Goal: Check status: Check status

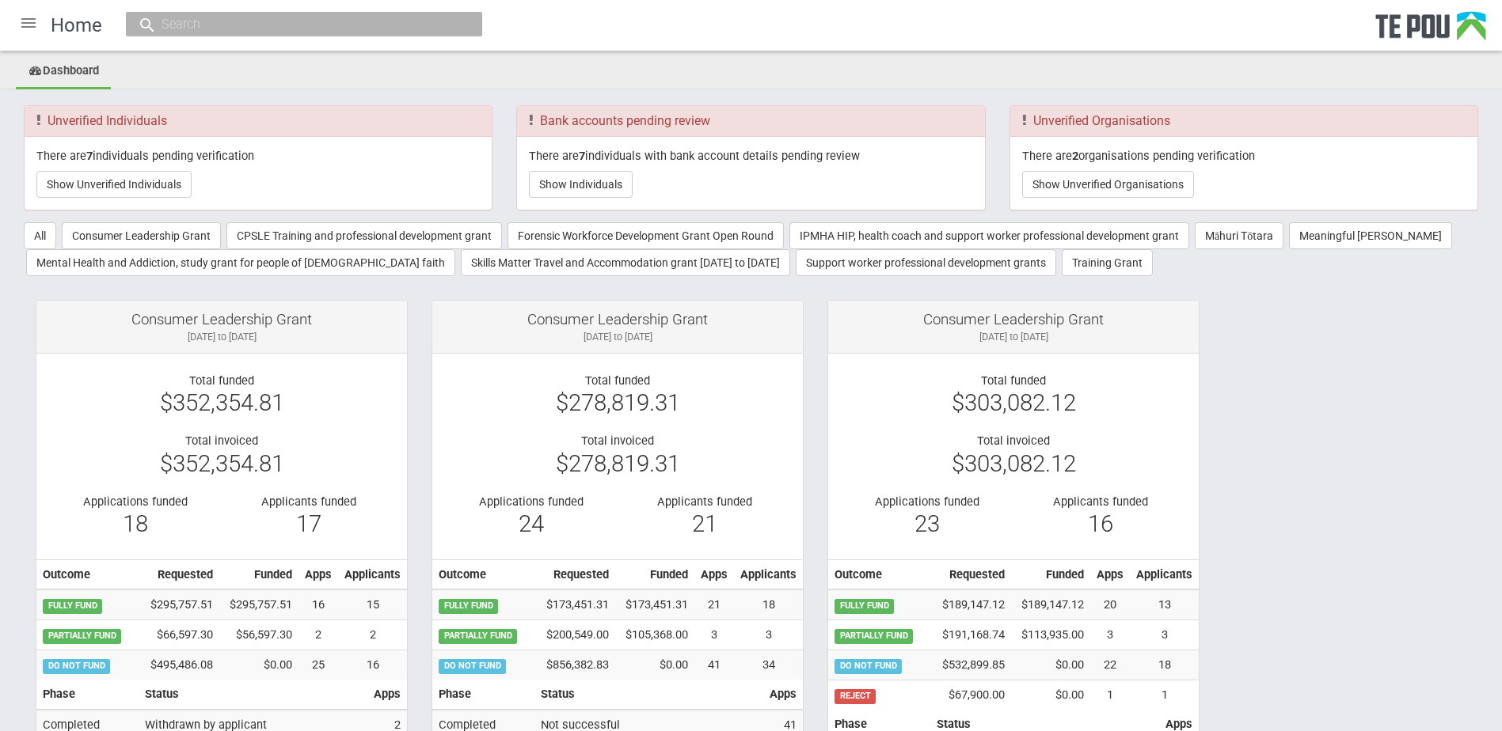
click at [385, 25] on input "text" at bounding box center [296, 24] width 279 height 17
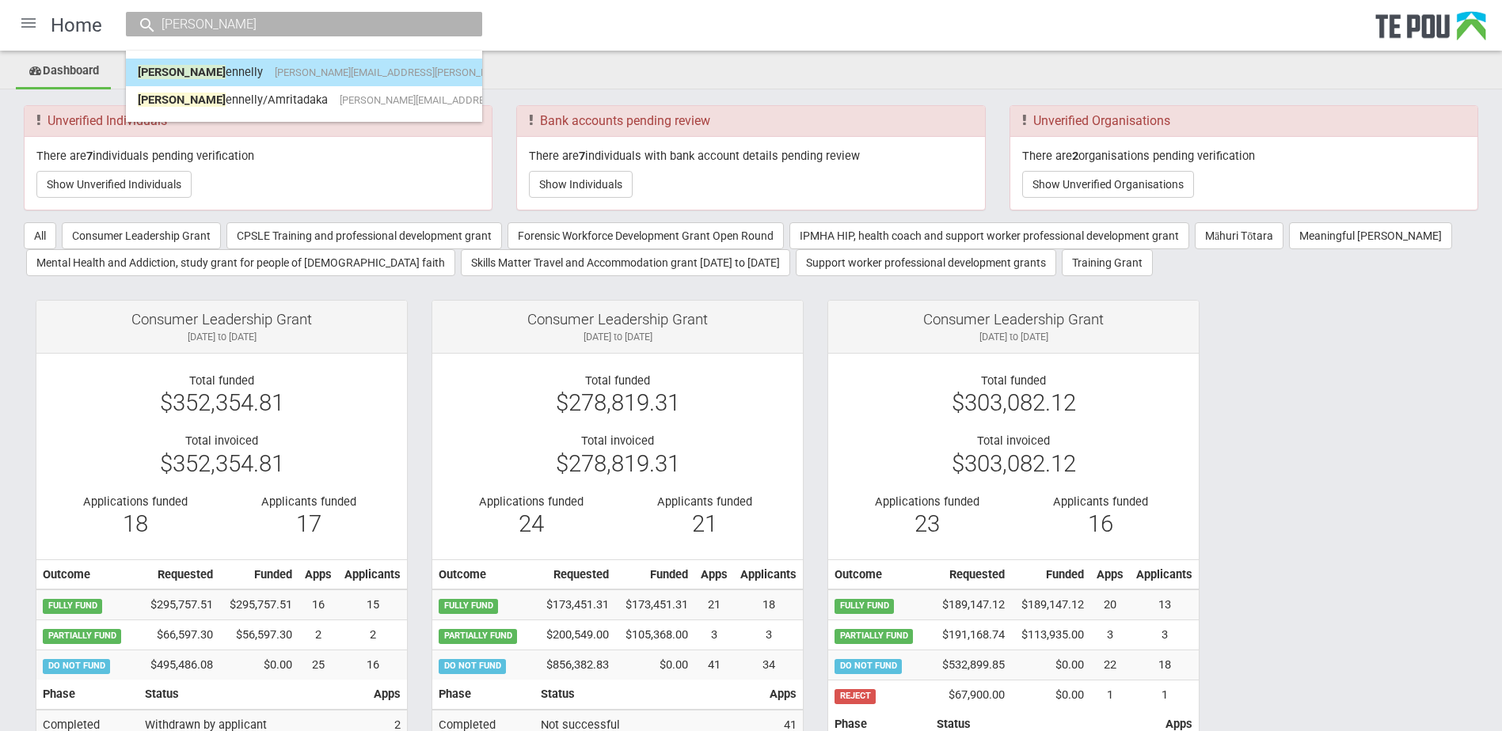
type input "paul k"
click at [382, 79] on link "Paul K ennelly Paul.kennelly@Pathway.co nz" at bounding box center [304, 72] width 332 height 25
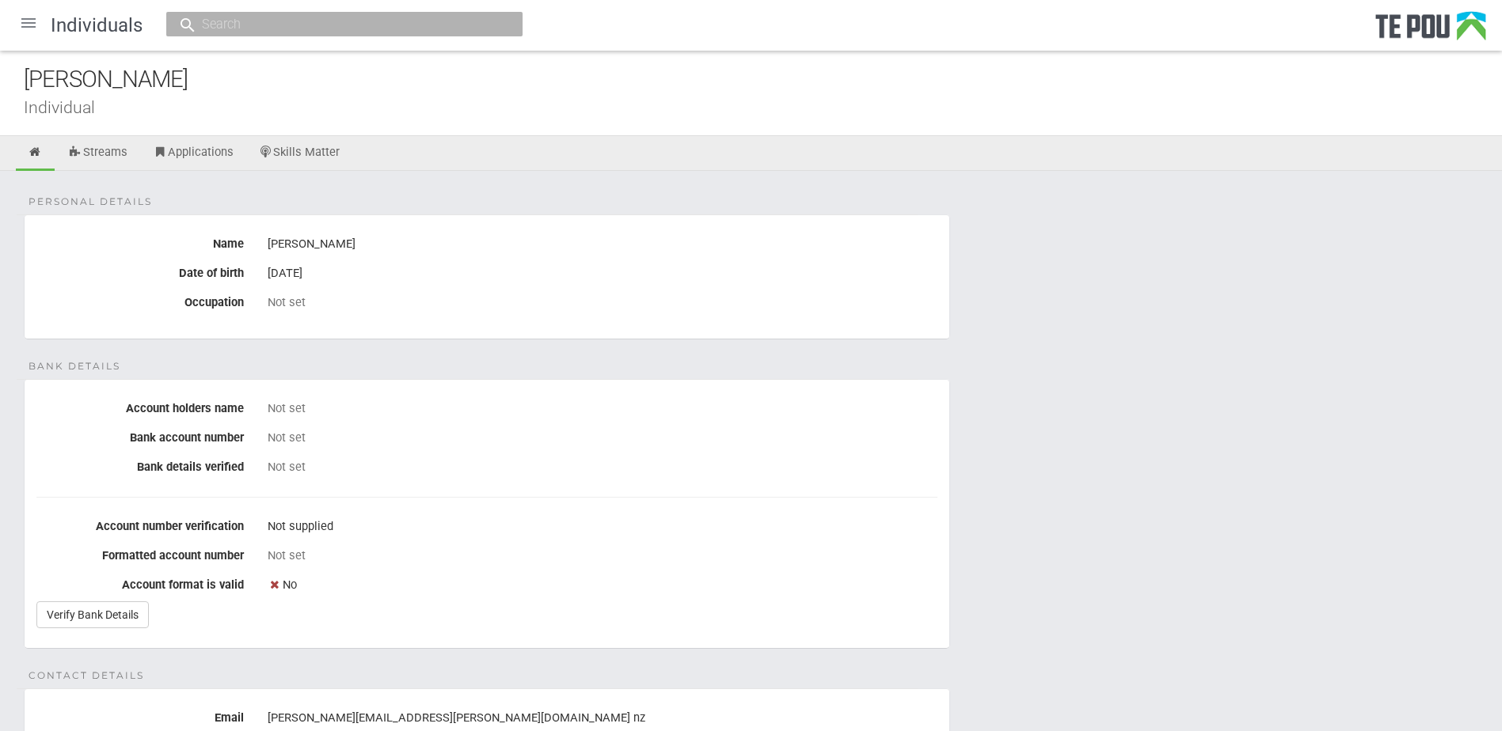
click at [281, 23] on input "text" at bounding box center [336, 24] width 279 height 17
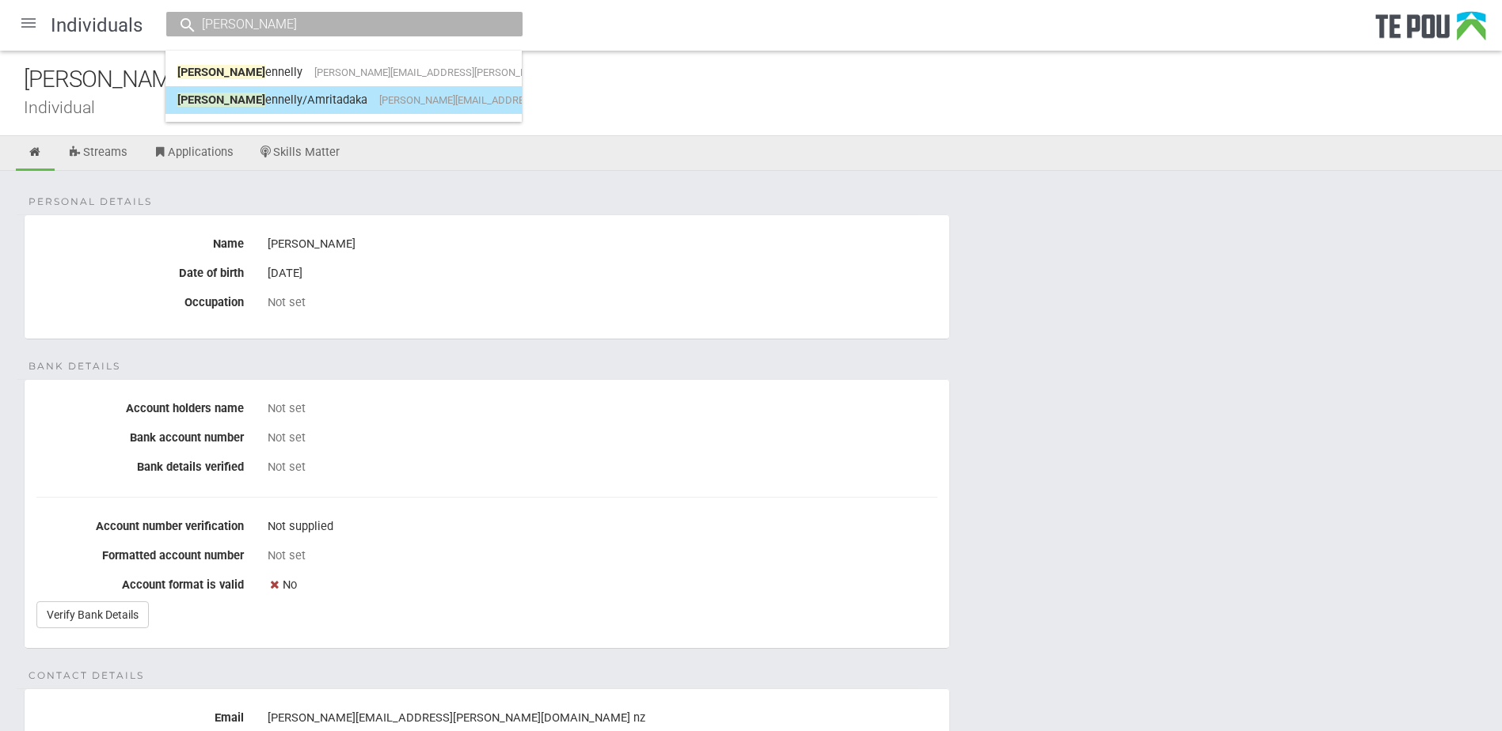
type input "[PERSON_NAME]"
click at [195, 101] on span "[PERSON_NAME]" at bounding box center [221, 100] width 88 height 14
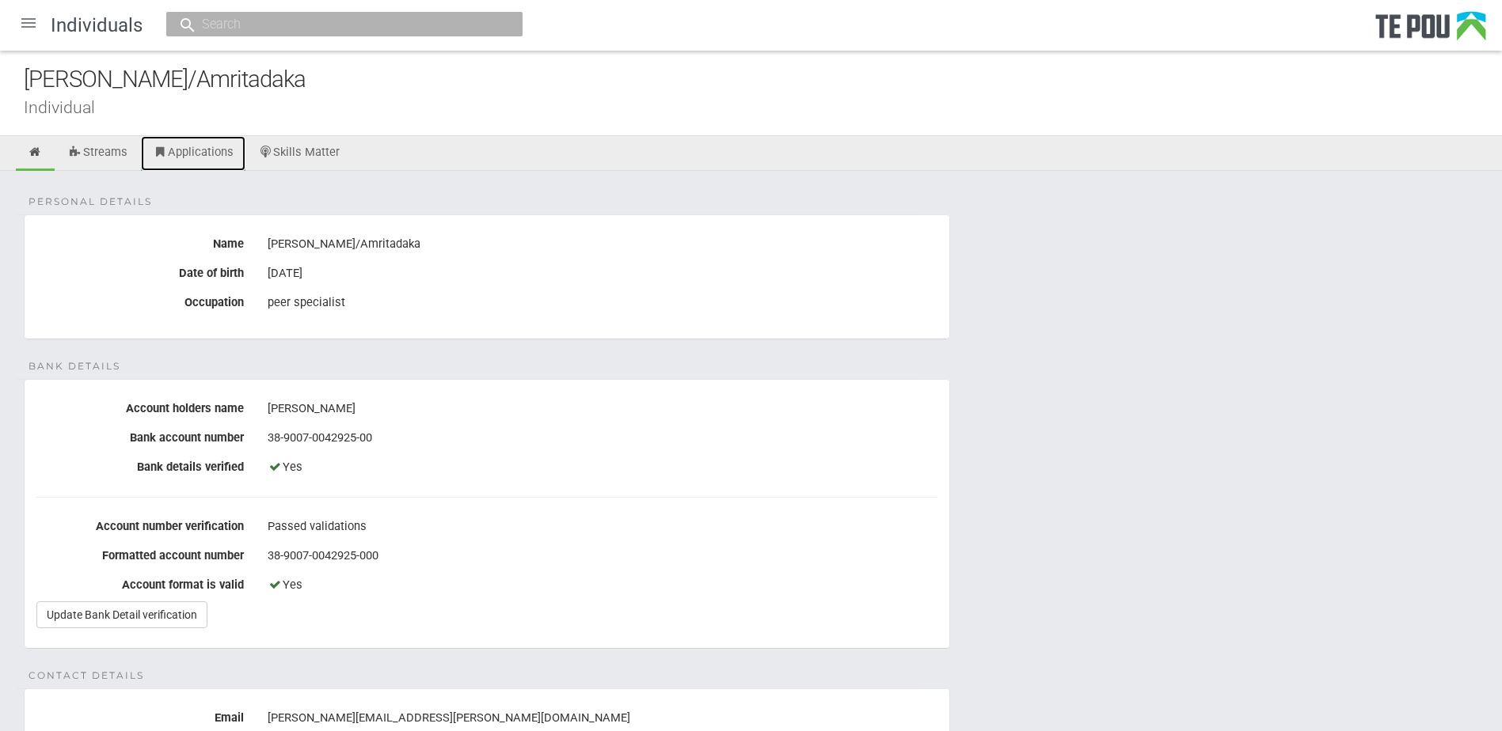
click at [178, 156] on link "Applications" at bounding box center [193, 153] width 104 height 35
drag, startPoint x: 385, startPoint y: 240, endPoint x: 260, endPoint y: 241, distance: 124.3
click at [260, 241] on div "paul kennelly/Amritadaka" at bounding box center [602, 244] width 693 height 27
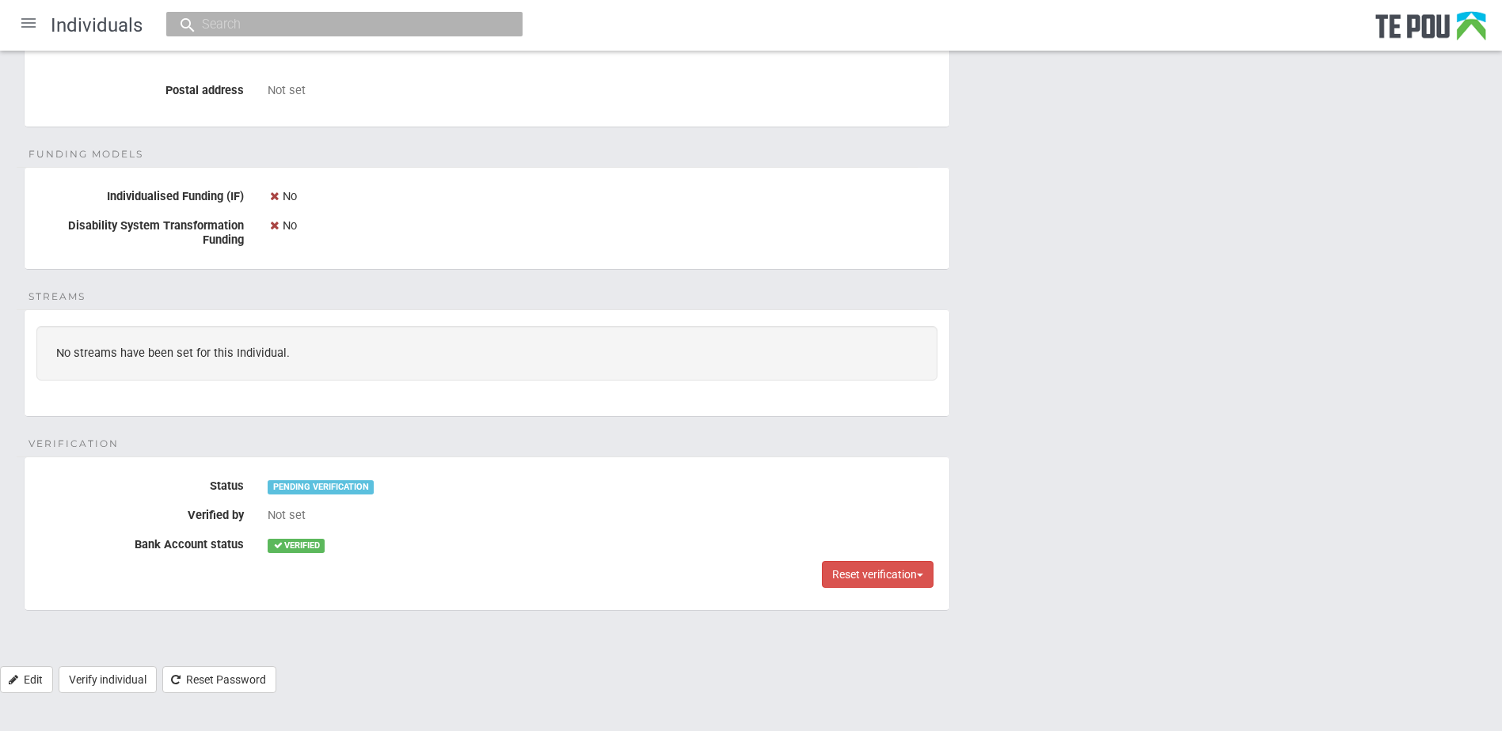
scroll to position [796, 0]
click at [111, 672] on link "Verify individual" at bounding box center [108, 678] width 98 height 27
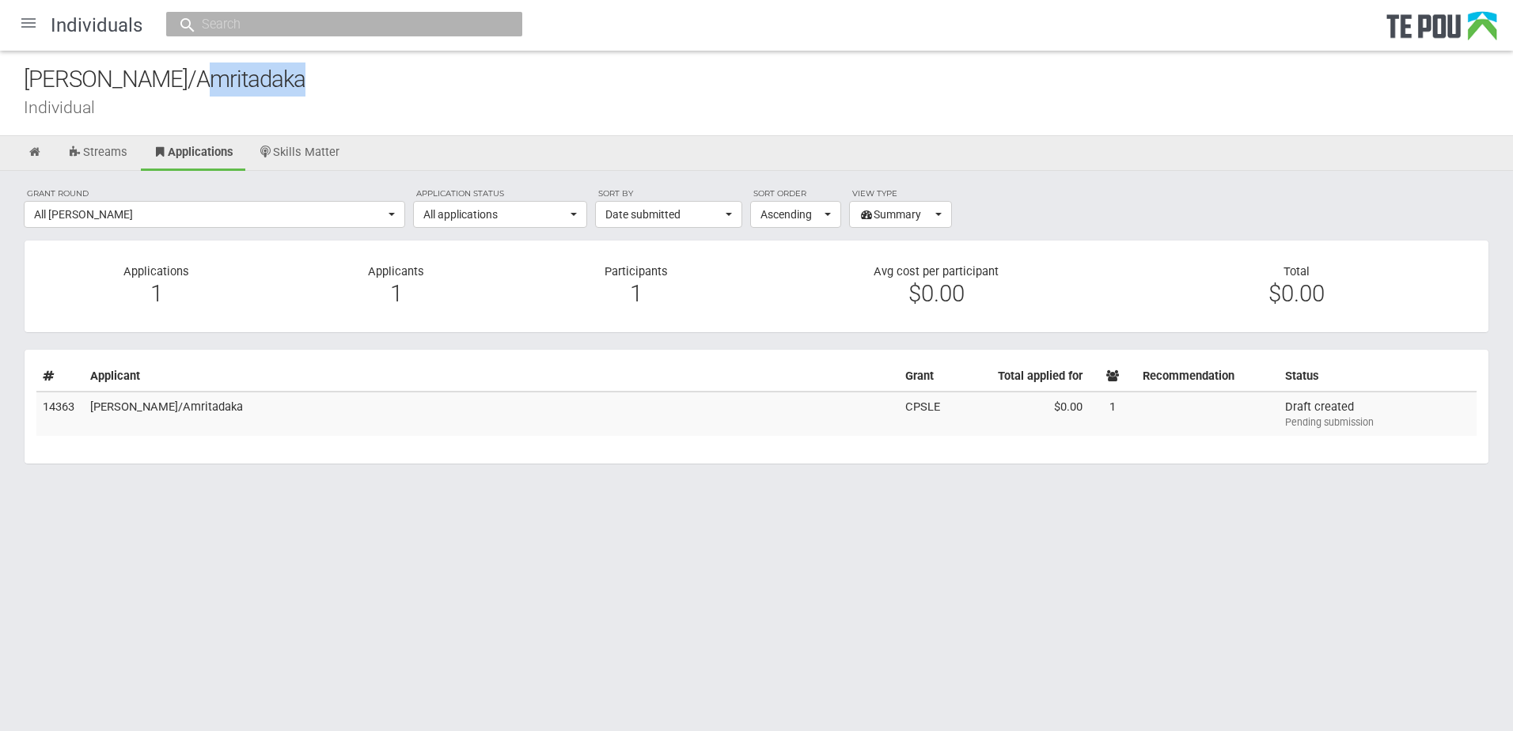
drag, startPoint x: 165, startPoint y: 83, endPoint x: 265, endPoint y: 85, distance: 100.6
click at [265, 85] on div "paul kennelly/Amritadaka" at bounding box center [769, 80] width 1490 height 34
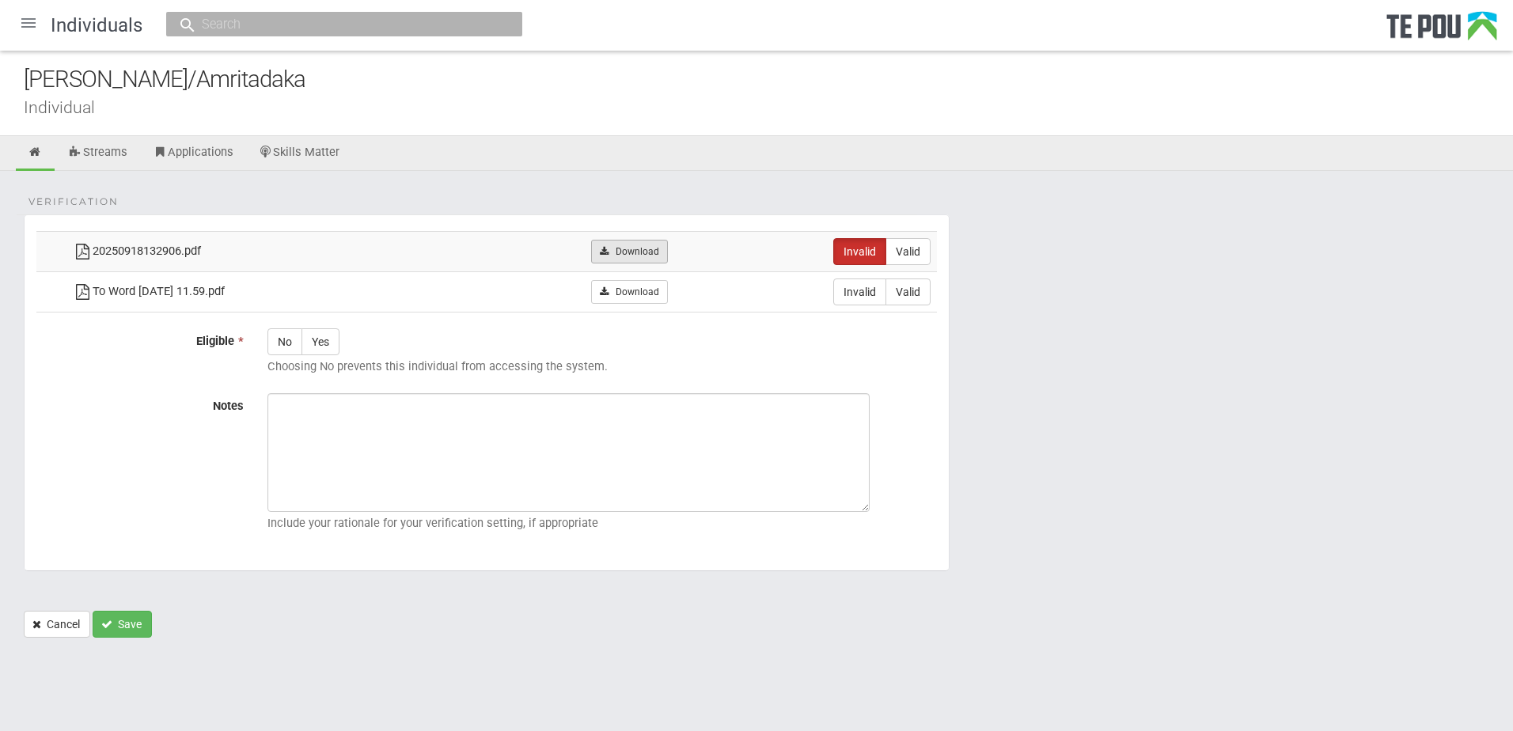
click at [637, 258] on link "Download" at bounding box center [629, 252] width 77 height 24
click at [620, 300] on link "Download" at bounding box center [629, 292] width 77 height 24
click at [55, 626] on link "Cancel" at bounding box center [57, 624] width 66 height 27
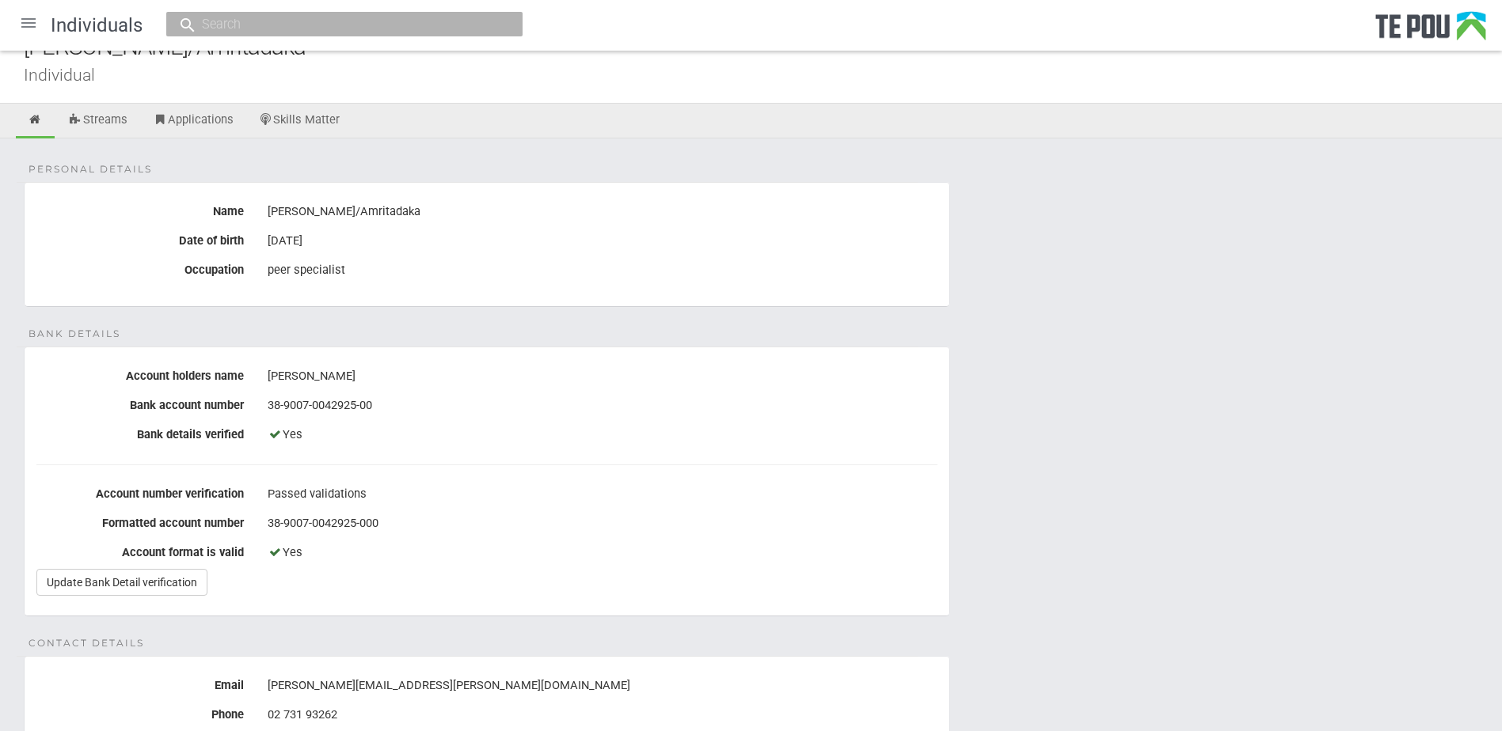
scroll to position [475, 0]
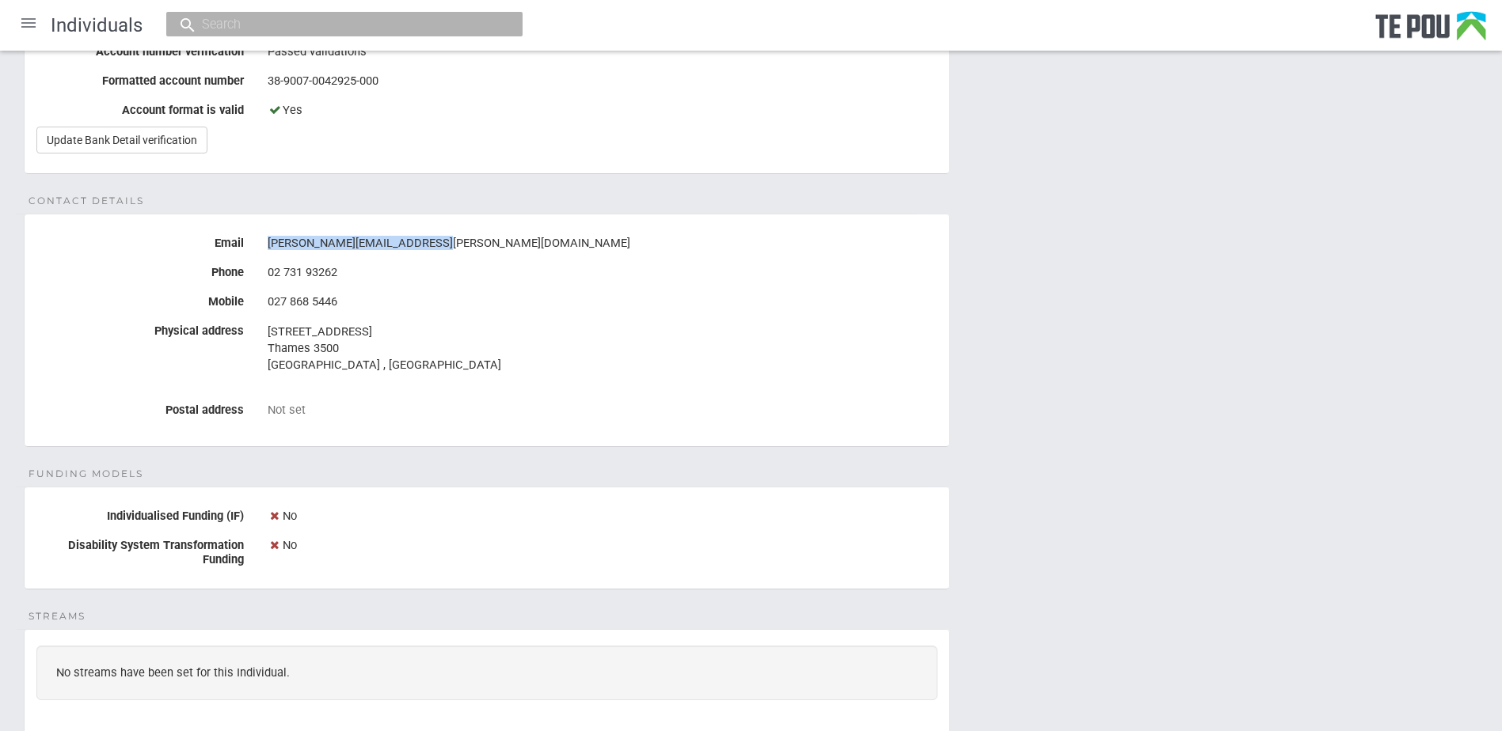
drag, startPoint x: 425, startPoint y: 245, endPoint x: 259, endPoint y: 241, distance: 166.3
click at [259, 241] on div "paul.kennelly@pathways.co.nz" at bounding box center [602, 243] width 693 height 27
click at [461, 245] on div "[PERSON_NAME][EMAIL_ADDRESS][PERSON_NAME][DOMAIN_NAME]" at bounding box center [603, 243] width 670 height 27
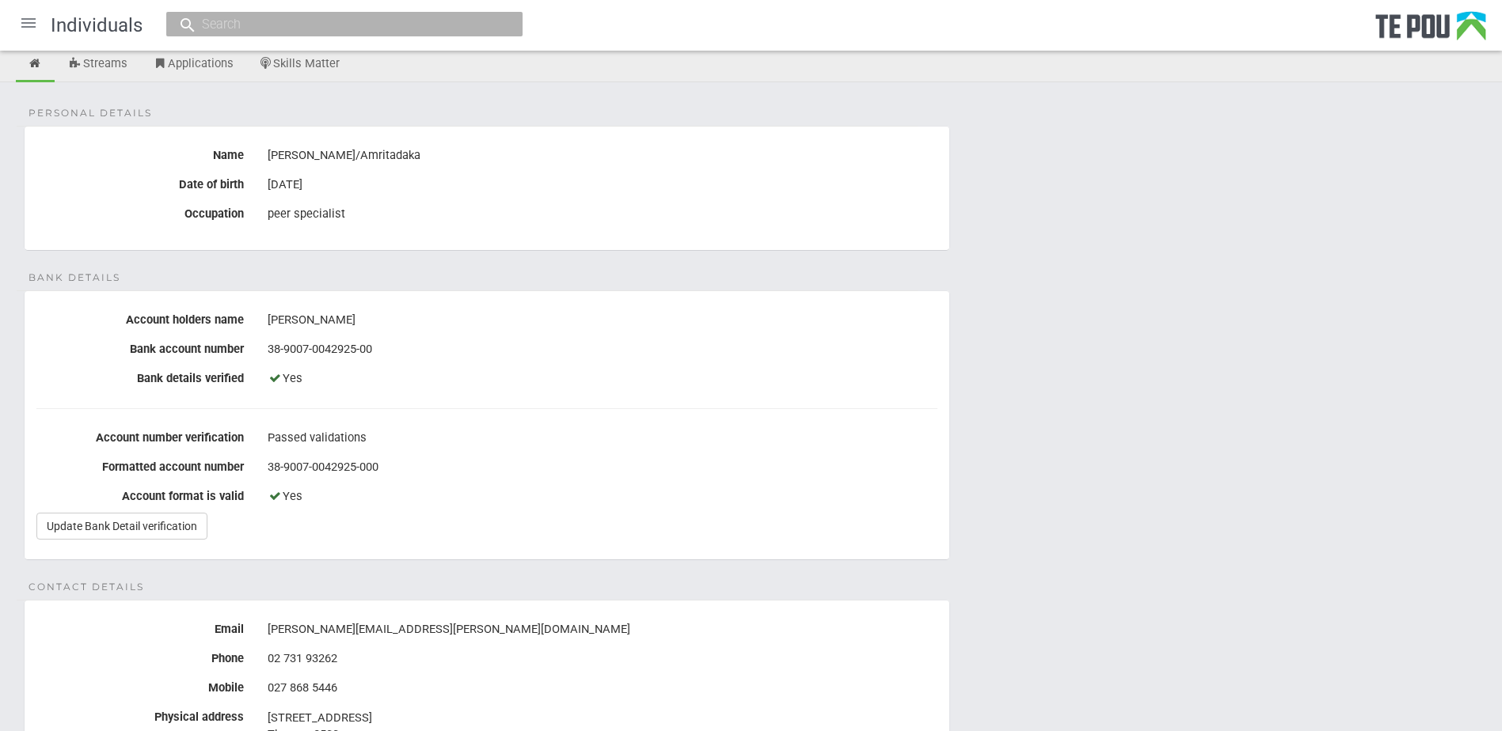
scroll to position [237, 0]
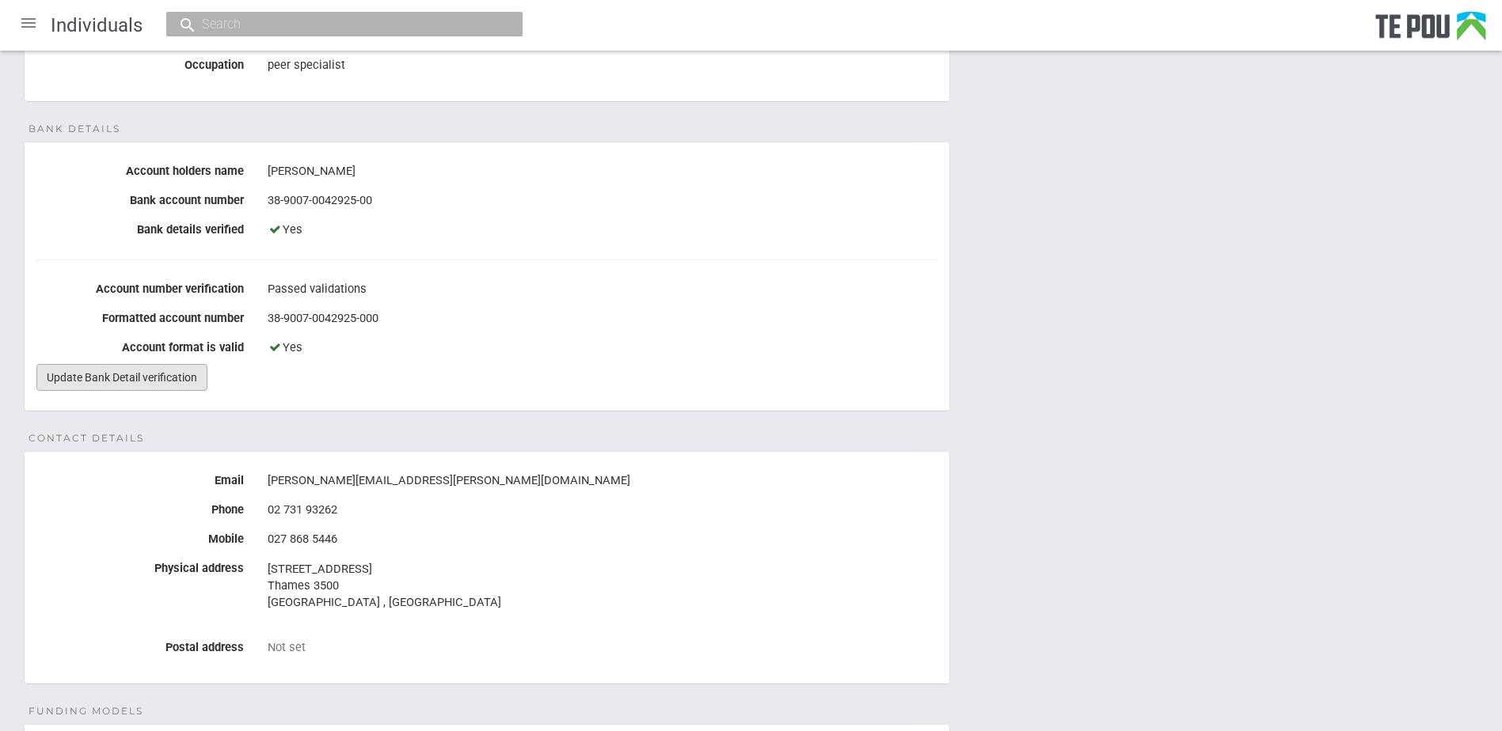
click at [93, 374] on link "Update Bank Detail verification" at bounding box center [121, 377] width 171 height 27
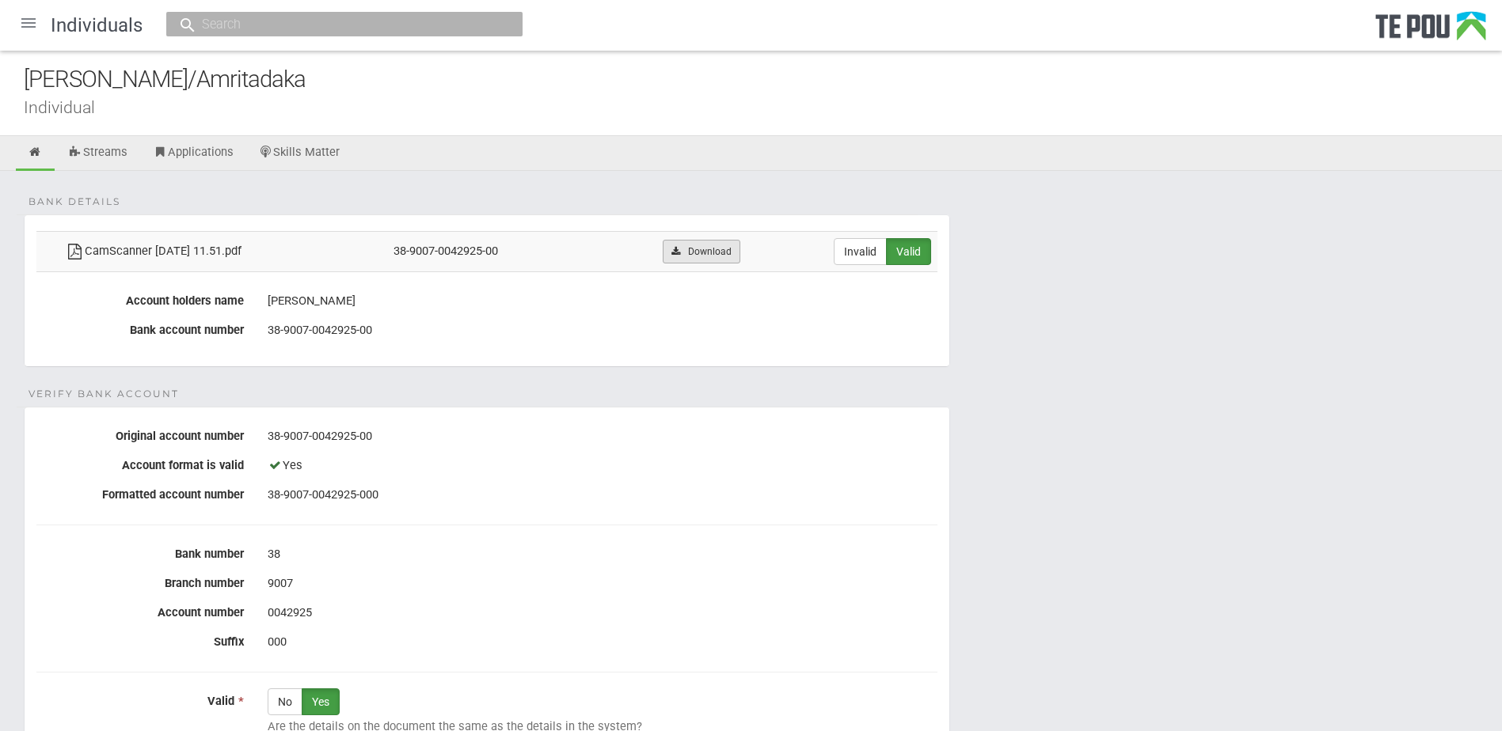
click at [727, 249] on link "Download" at bounding box center [701, 252] width 77 height 24
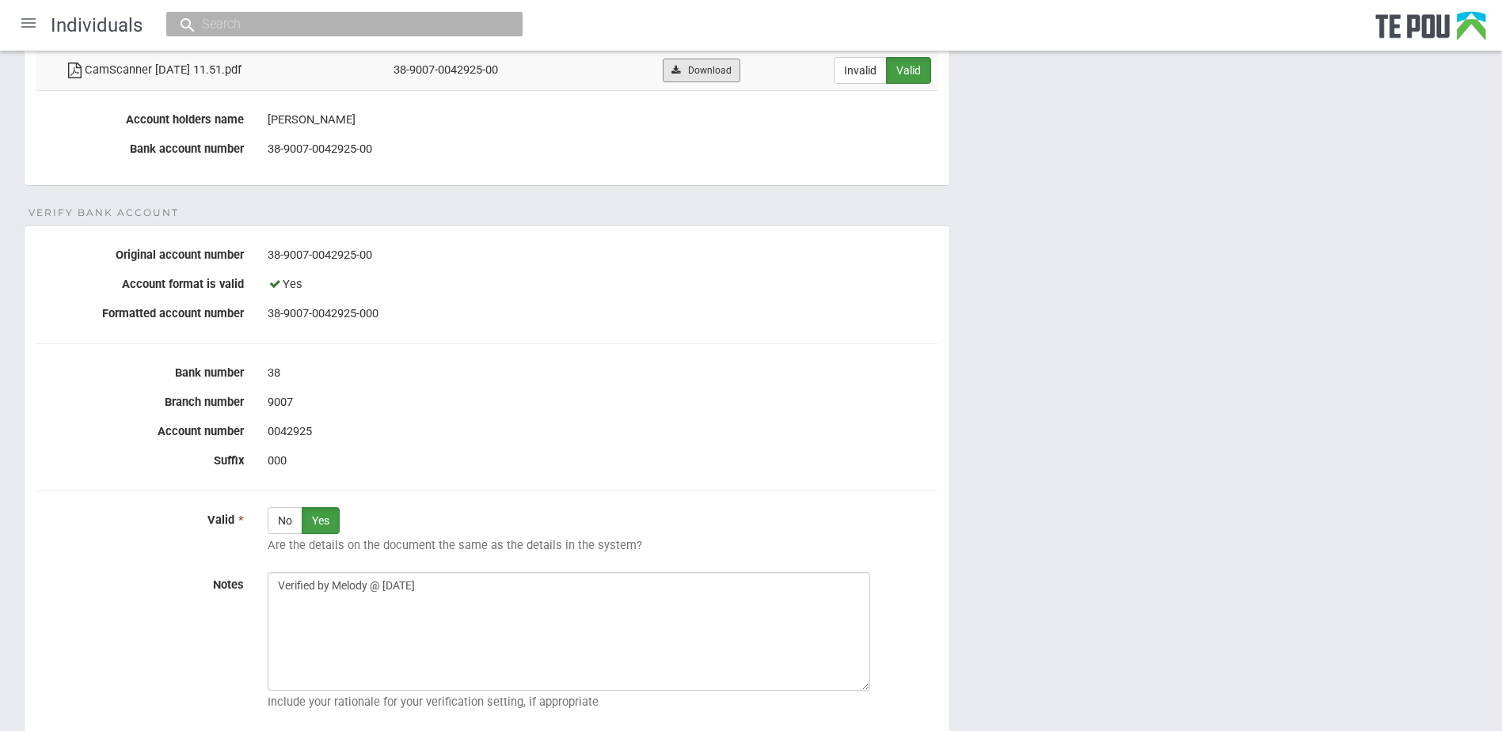
scroll to position [322, 0]
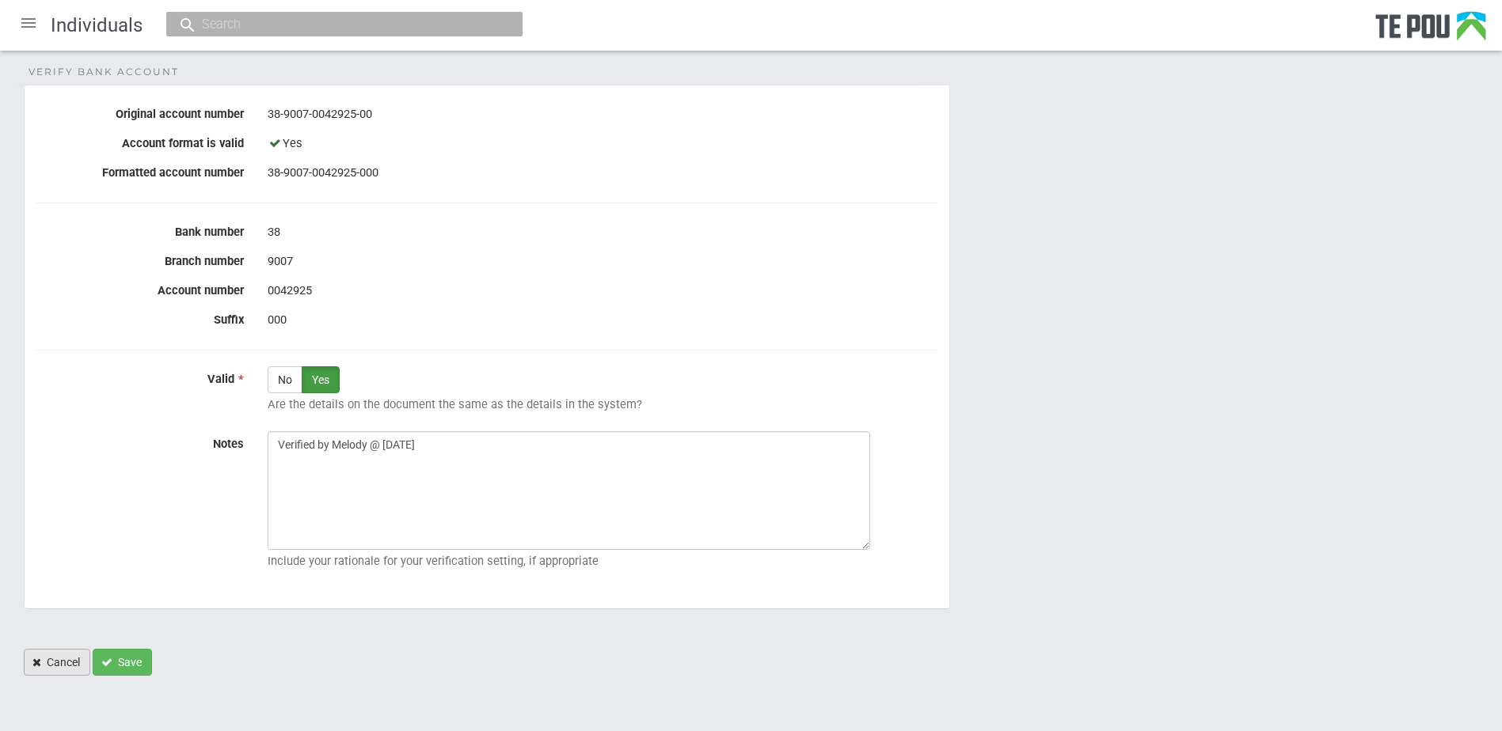
click at [70, 659] on link "Cancel" at bounding box center [57, 662] width 66 height 27
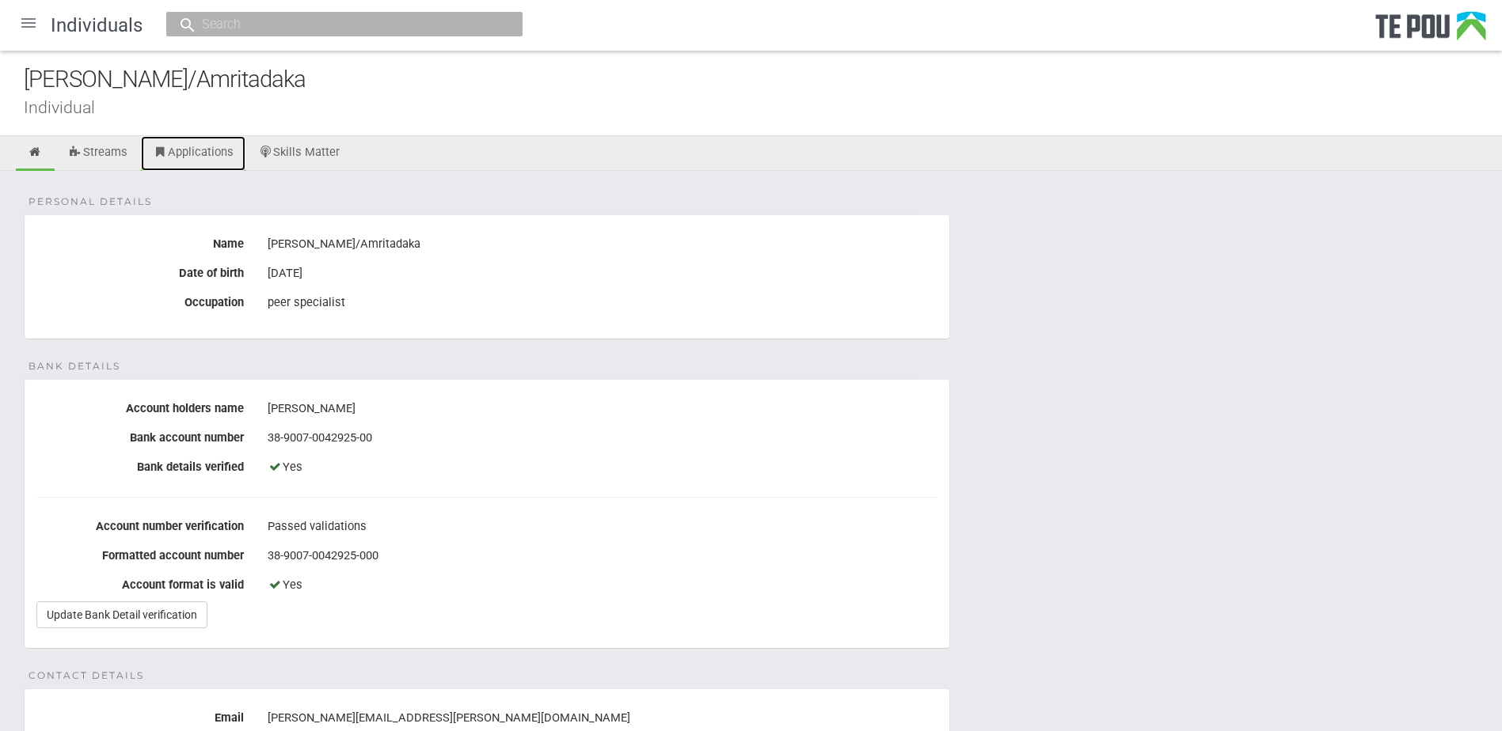
click at [188, 153] on link "Applications" at bounding box center [193, 153] width 104 height 35
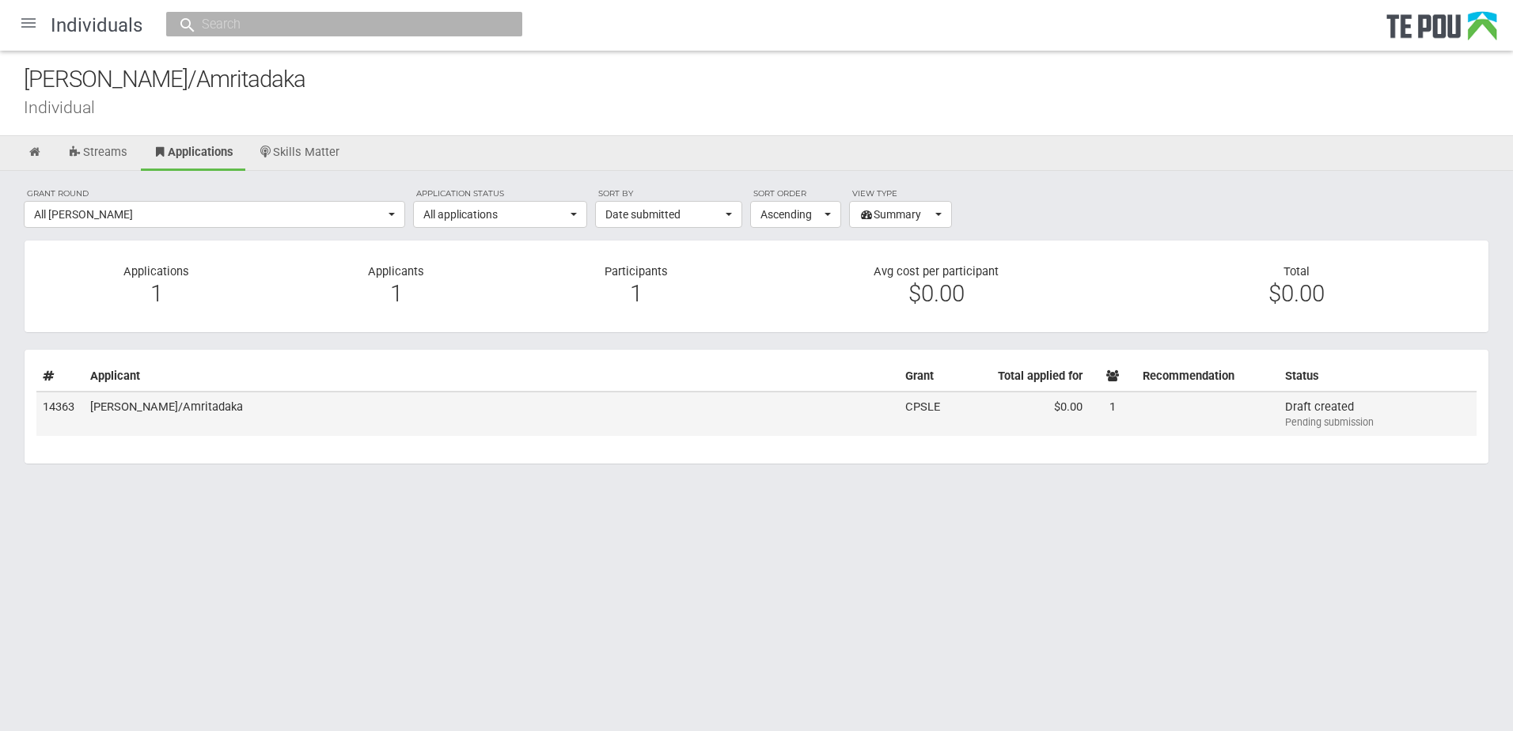
click at [279, 396] on td "[PERSON_NAME]/Amritadaka" at bounding box center [491, 414] width 815 height 44
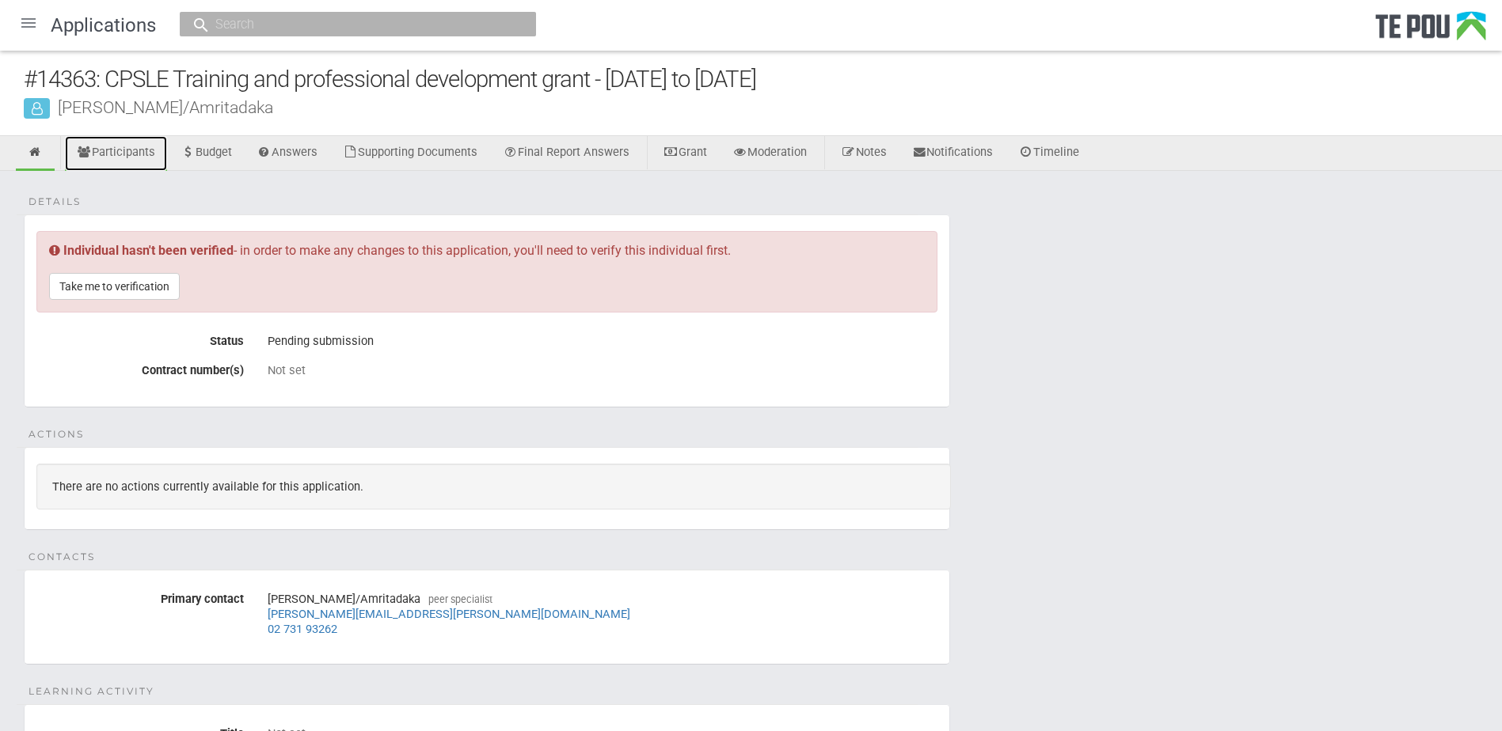
click at [136, 145] on link "Participants" at bounding box center [116, 153] width 102 height 35
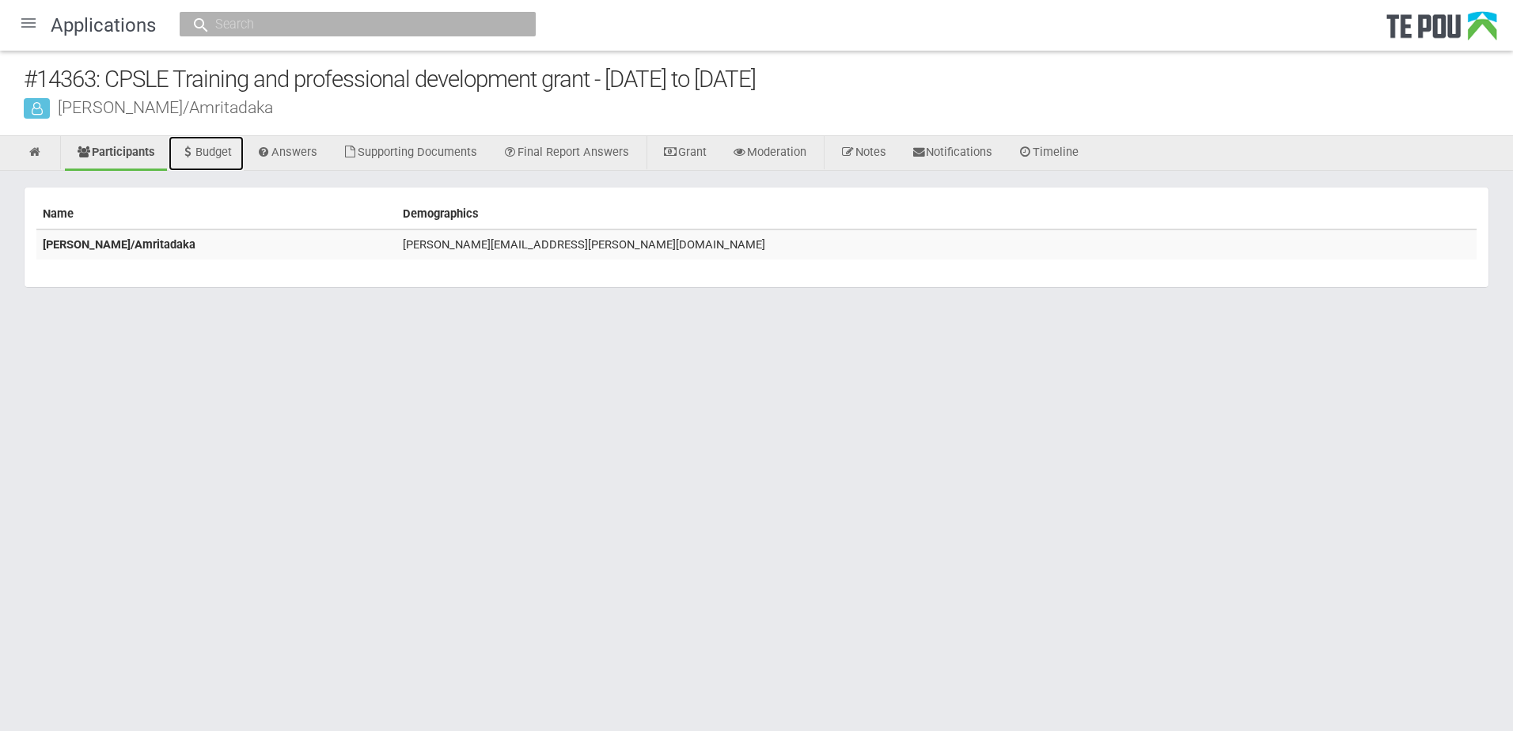
click at [225, 155] on link "Budget" at bounding box center [206, 153] width 75 height 35
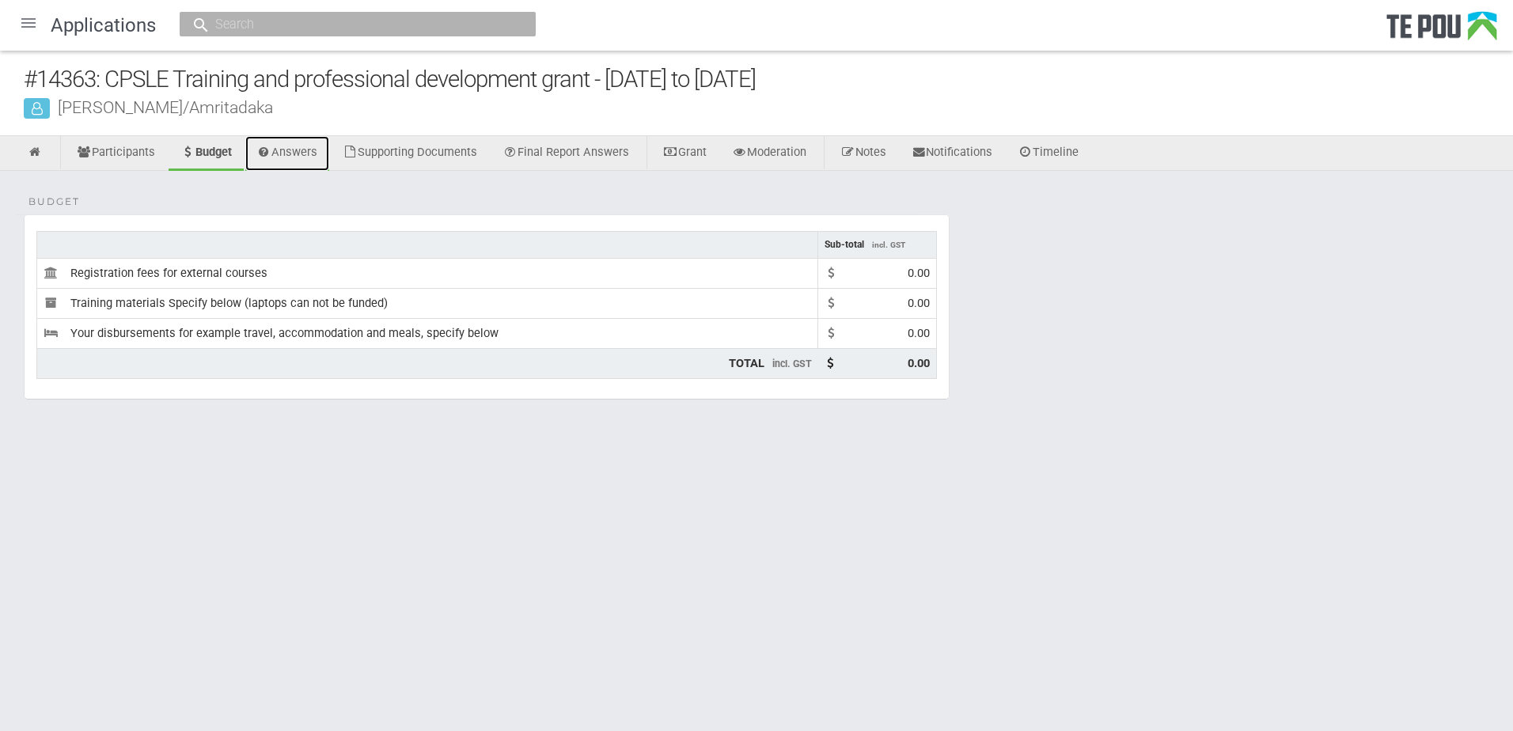
click at [314, 150] on link "Answers" at bounding box center [287, 153] width 85 height 35
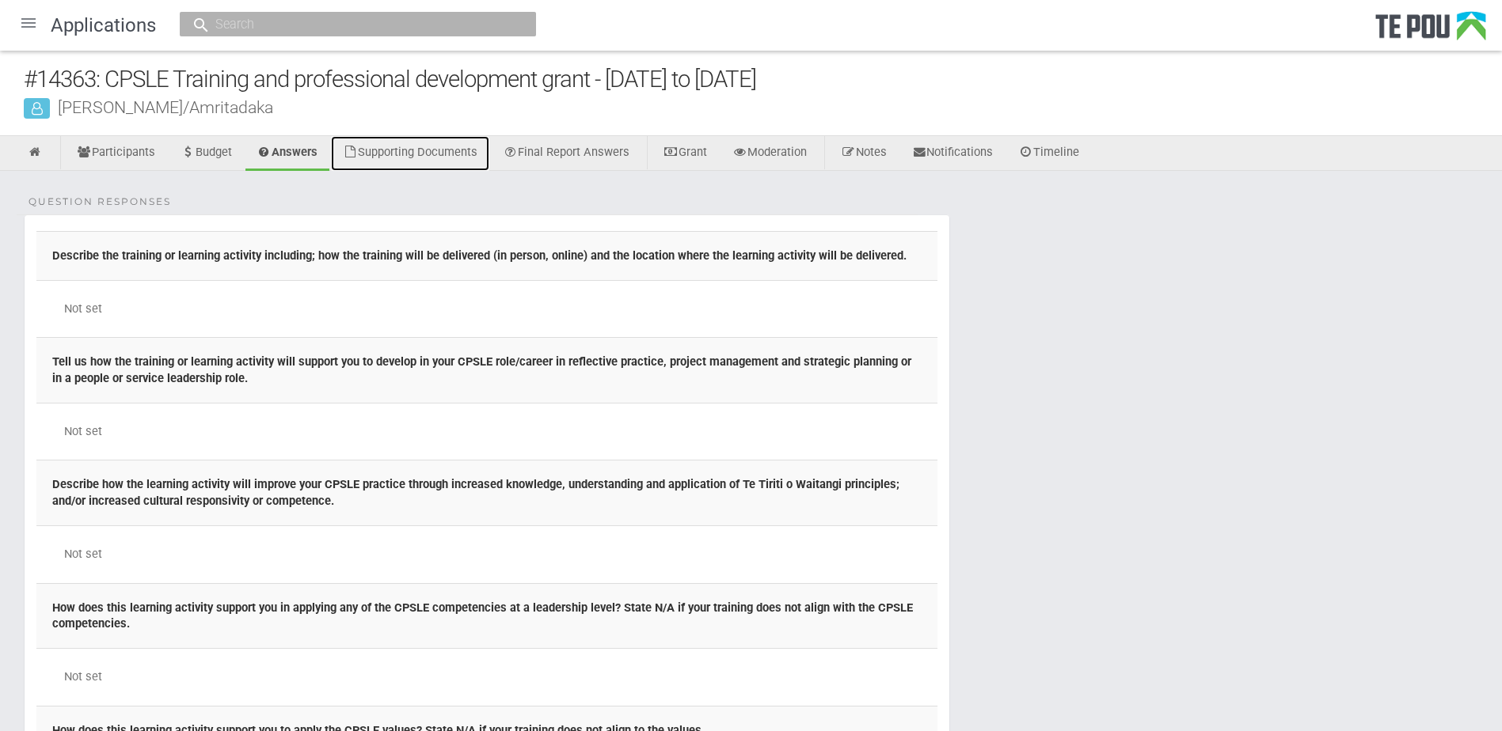
click at [409, 151] on link "Supporting Documents" at bounding box center [410, 153] width 158 height 35
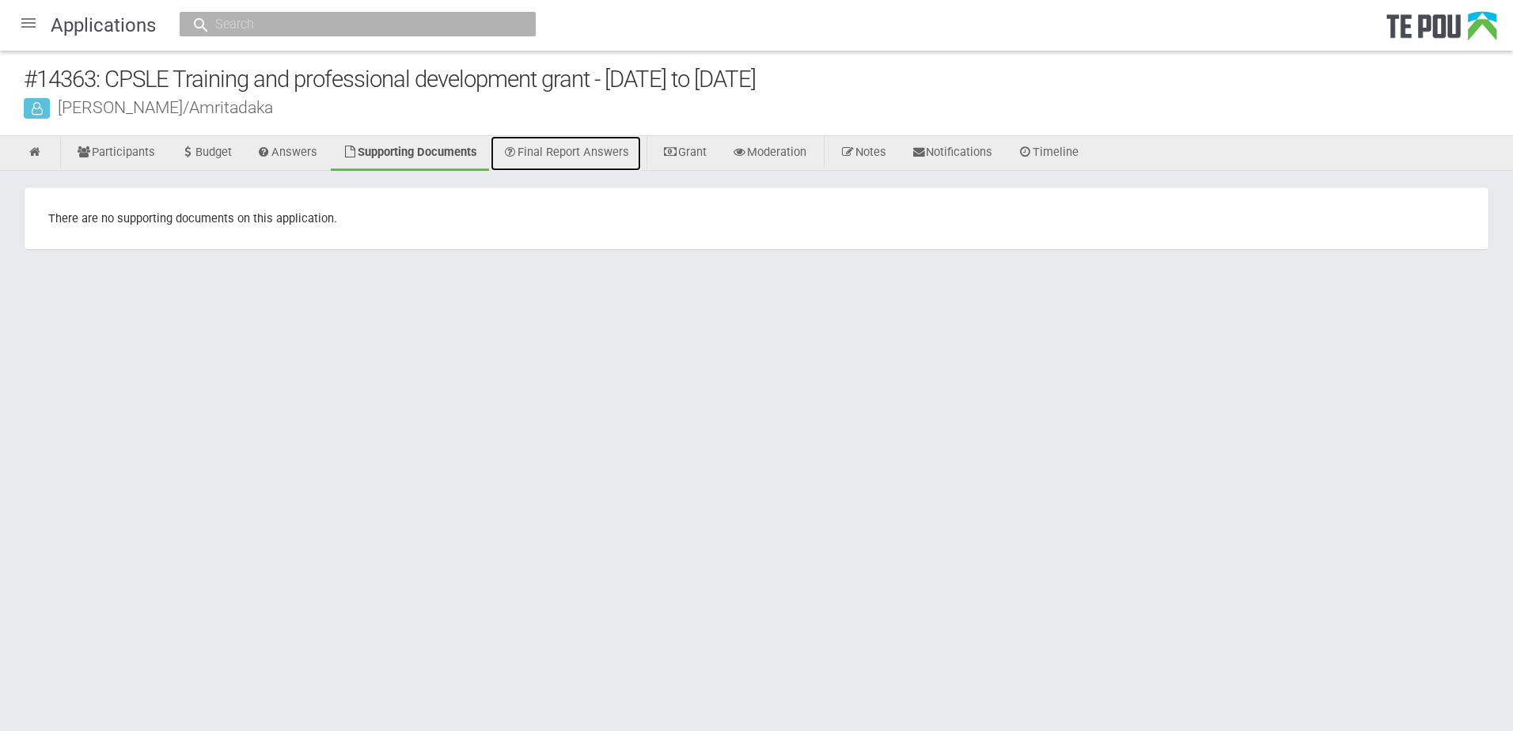
click at [575, 155] on link "Final Report Answers" at bounding box center [566, 153] width 150 height 35
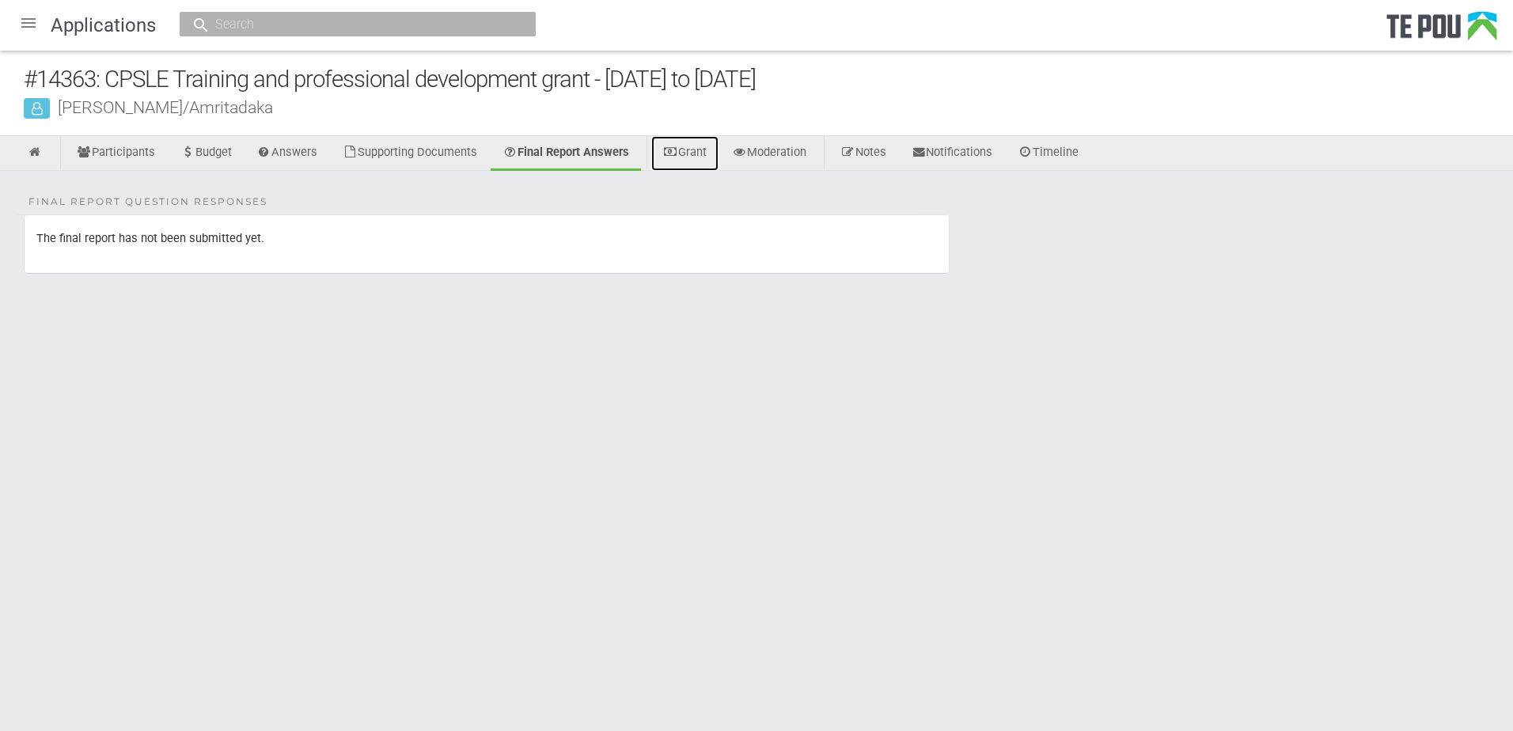
click at [700, 158] on link "Grant" at bounding box center [684, 153] width 67 height 35
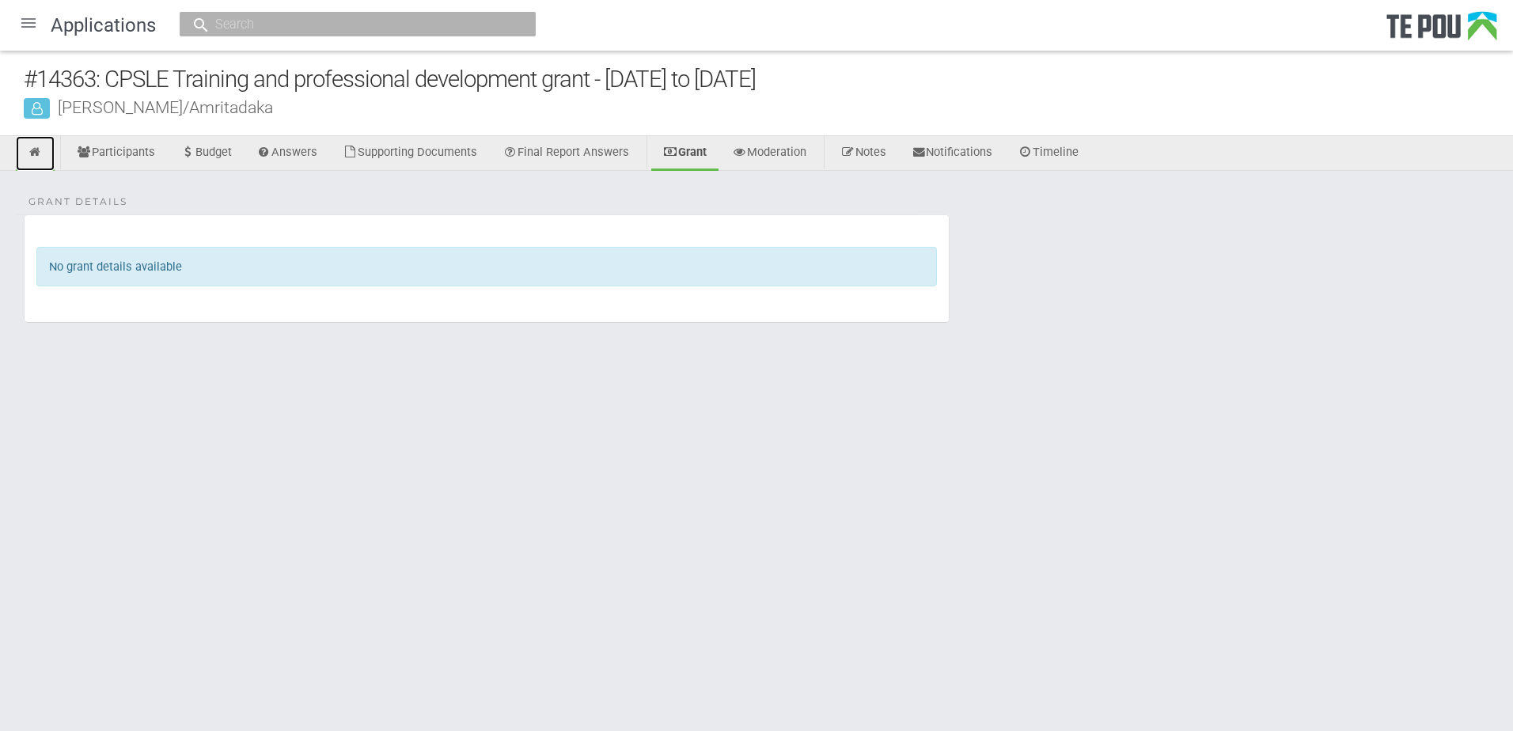
click at [39, 153] on icon at bounding box center [35, 152] width 15 height 12
